Goal: Check status

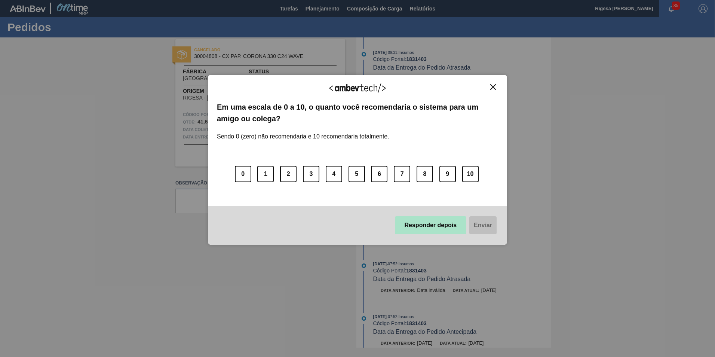
click at [422, 224] on button "Responder depois" at bounding box center [431, 225] width 72 height 18
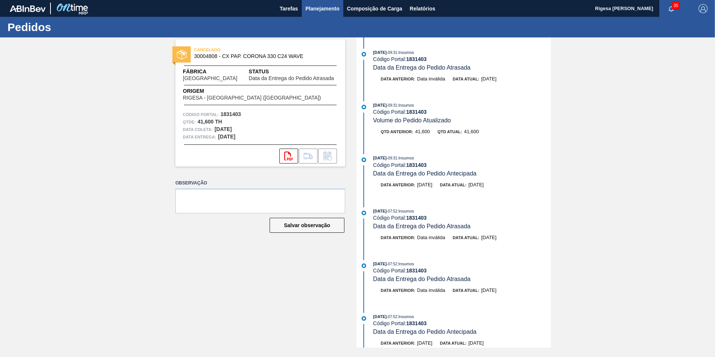
click at [320, 8] on span "Planejamento" at bounding box center [323, 8] width 34 height 9
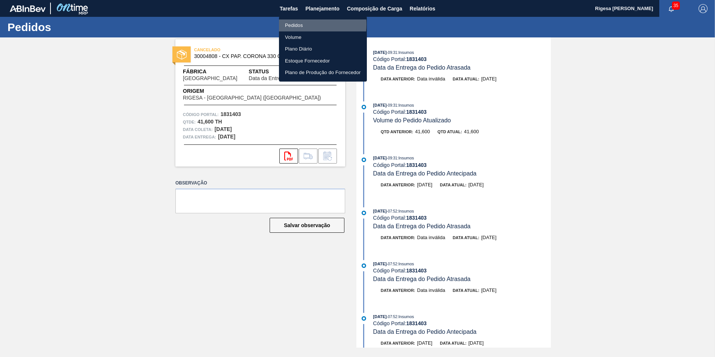
click at [300, 24] on li "Pedidos" at bounding box center [323, 25] width 88 height 12
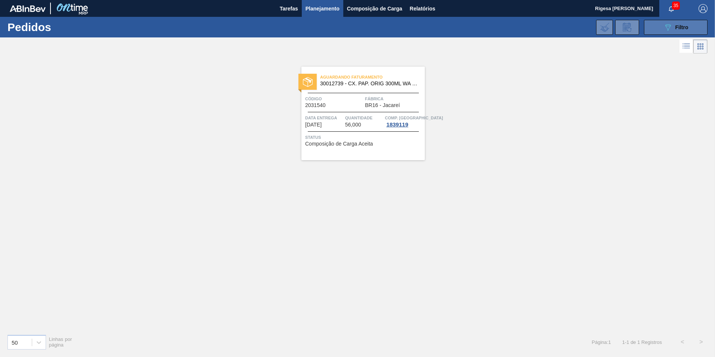
click at [679, 30] on span "Filtro" at bounding box center [681, 27] width 13 height 6
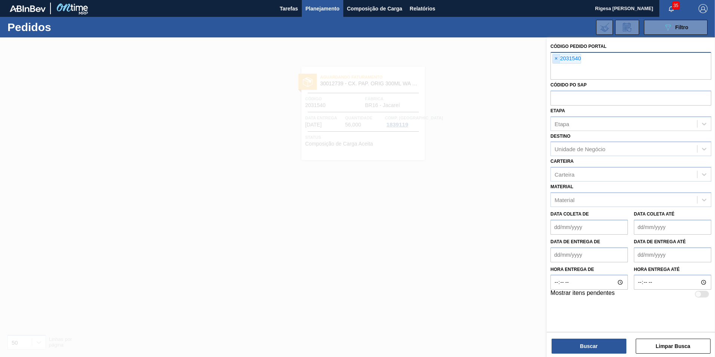
click at [555, 58] on span "×" at bounding box center [556, 58] width 7 height 9
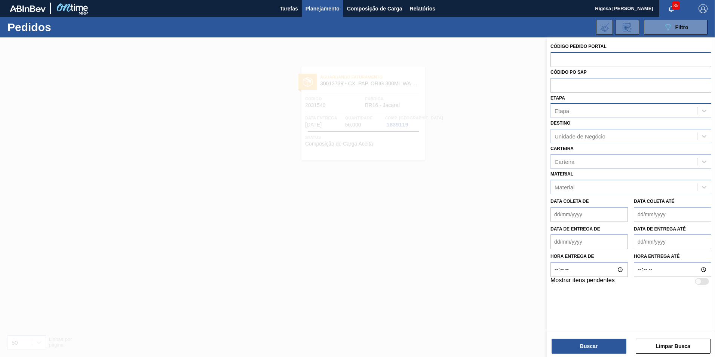
click at [570, 108] on div "Etapa" at bounding box center [624, 110] width 146 height 11
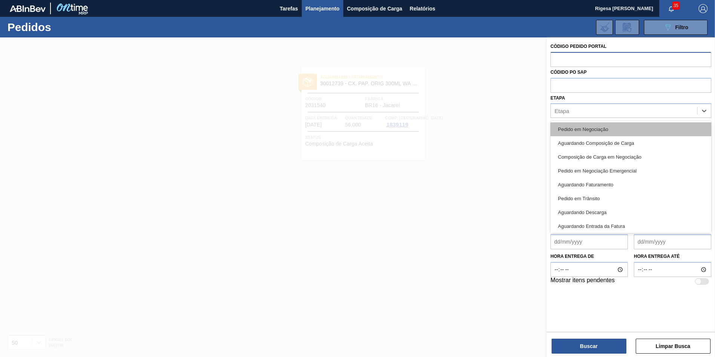
click at [576, 129] on div "Pedido em Negociação" at bounding box center [630, 129] width 161 height 14
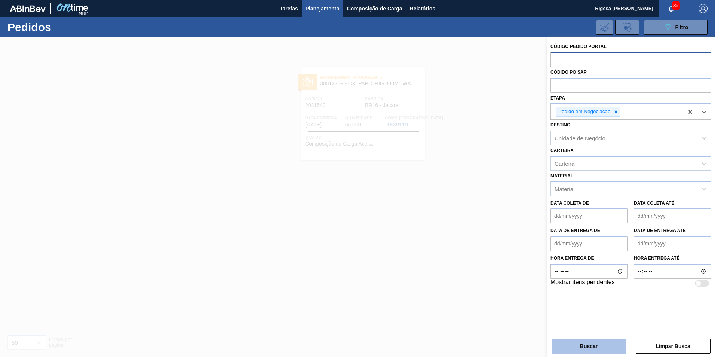
click at [592, 340] on button "Buscar" at bounding box center [589, 345] width 75 height 15
